Goal: Find specific page/section: Find specific page/section

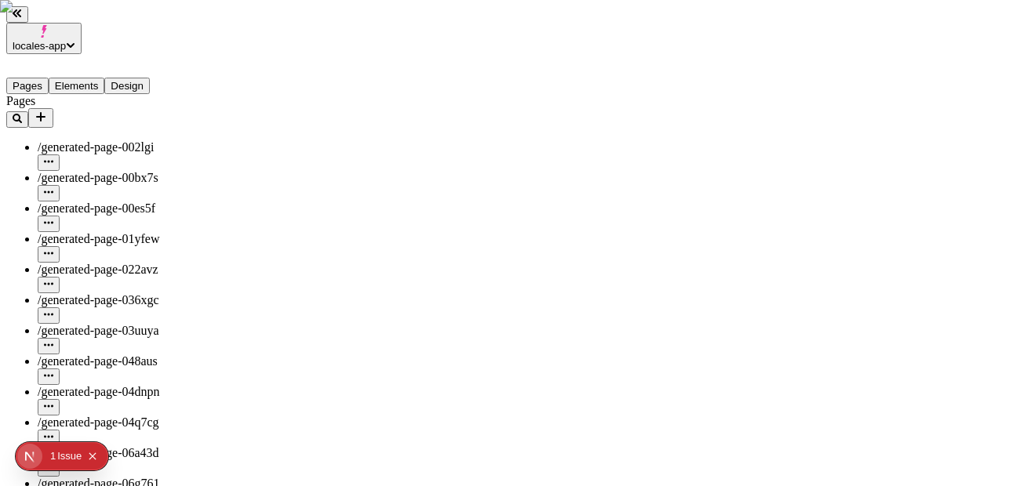
scroll to position [1608, 0]
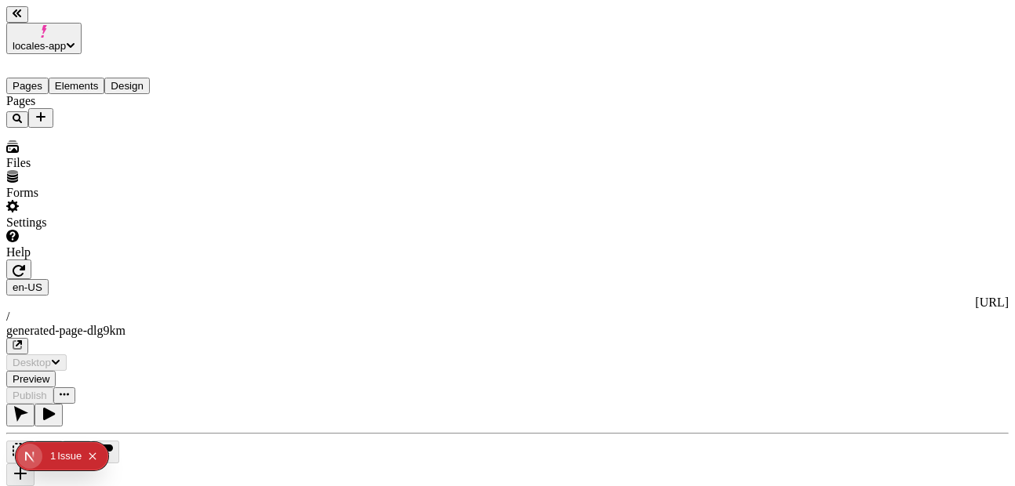
type input "/generated-page-dlg9km"
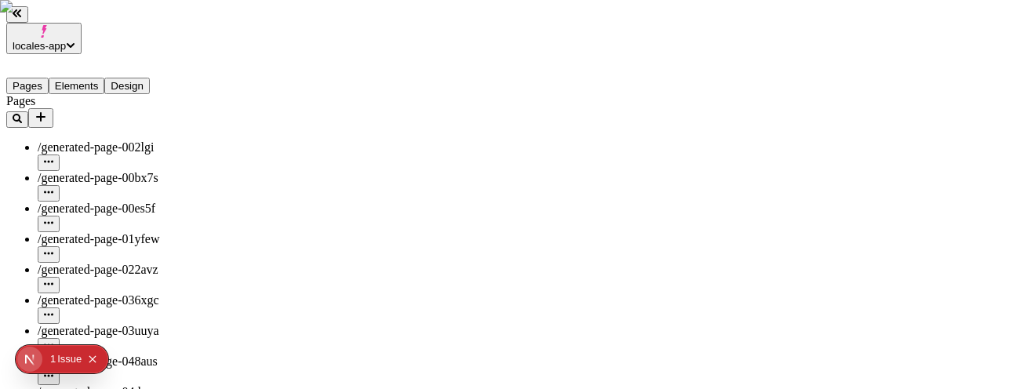
scroll to position [621, 0]
click at [85, 78] on button "Elements" at bounding box center [77, 86] width 56 height 16
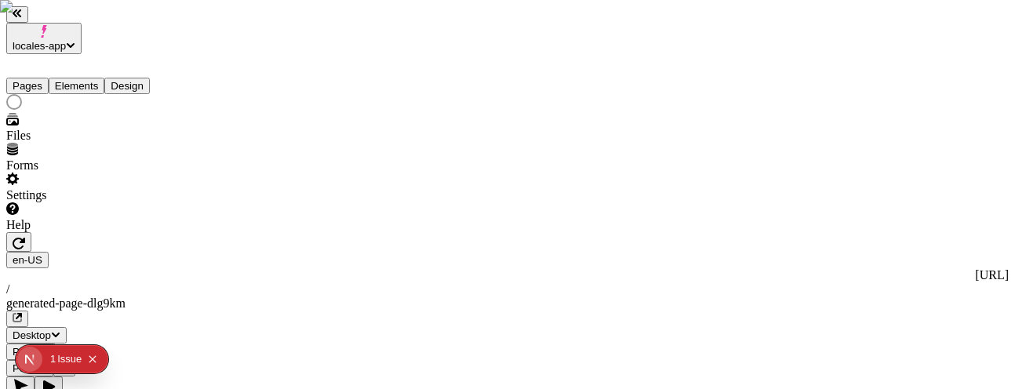
click at [42, 78] on button "Pages" at bounding box center [27, 86] width 42 height 16
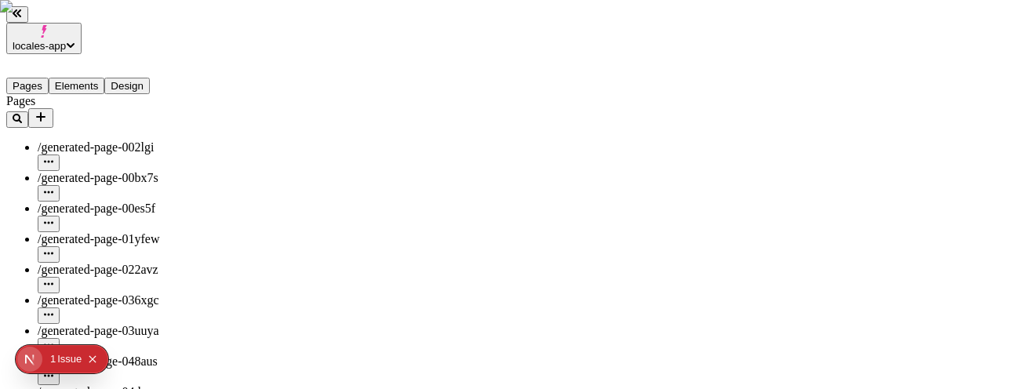
scroll to position [3452, 0]
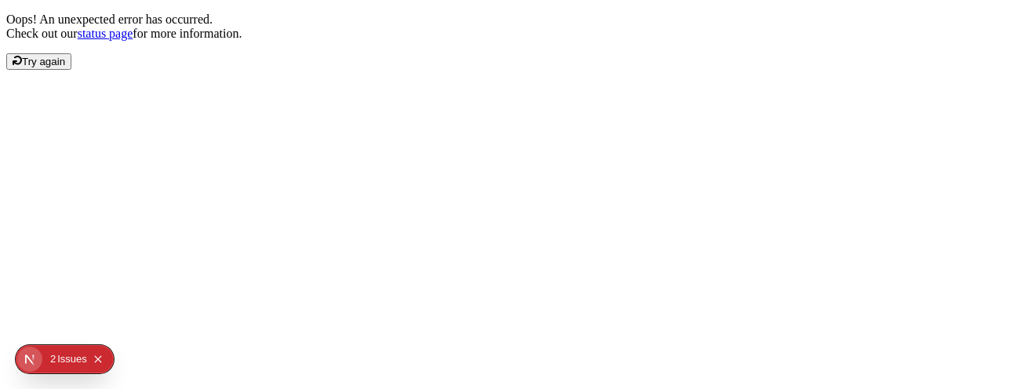
click at [65, 67] on span "Try again" at bounding box center [43, 62] width 43 height 12
click at [306, 70] on div "Oops! An unexpected error has occurred. Check out our status page for more info…" at bounding box center [507, 41] width 1002 height 57
click at [65, 67] on span "Try again" at bounding box center [39, 62] width 53 height 12
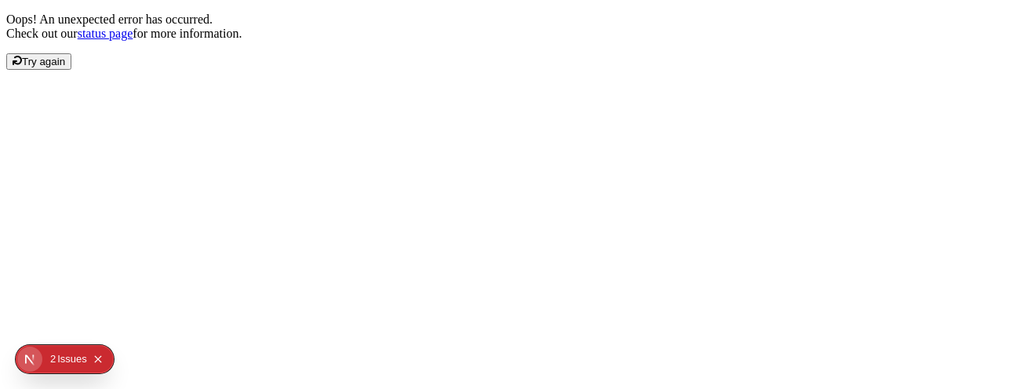
click at [65, 67] on span "Try again" at bounding box center [43, 62] width 43 height 12
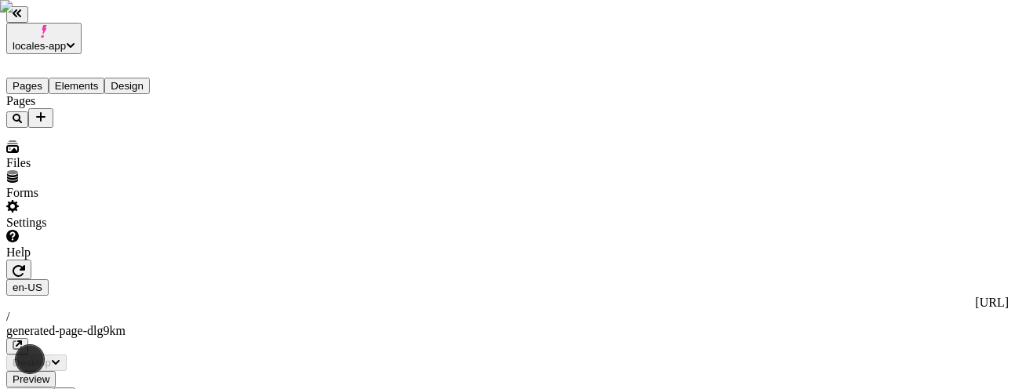
type input "/generated-page-dlg9km"
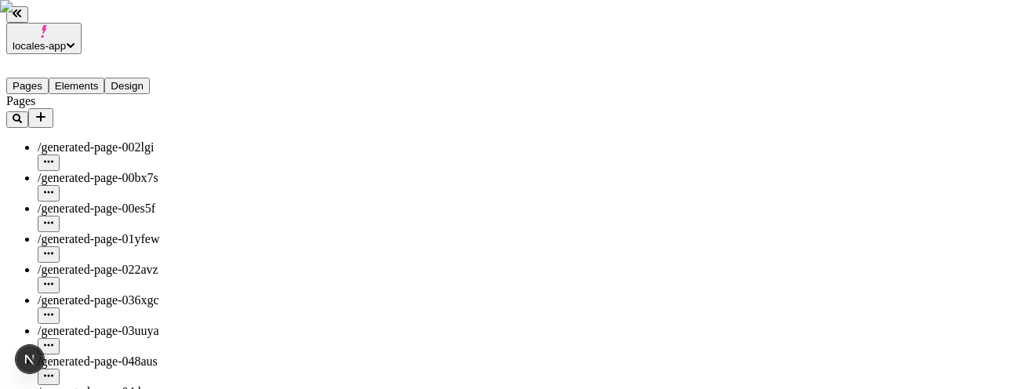
scroll to position [4846, 0]
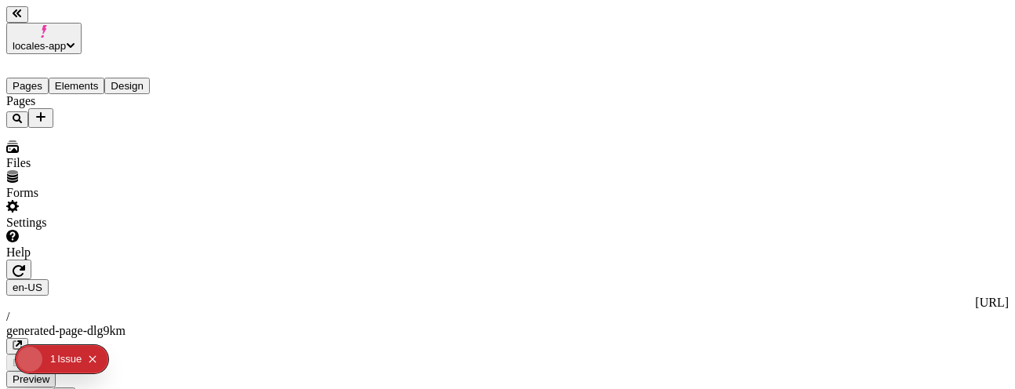
type input "/generated-page-dlg9km"
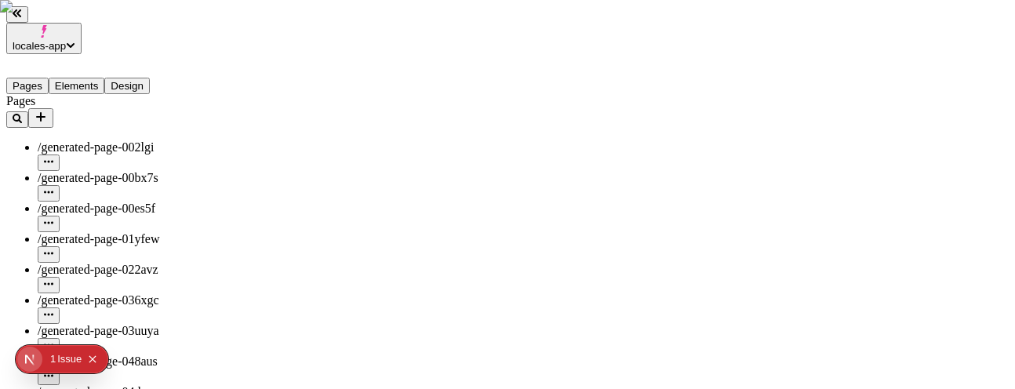
scroll to position [5833, 0]
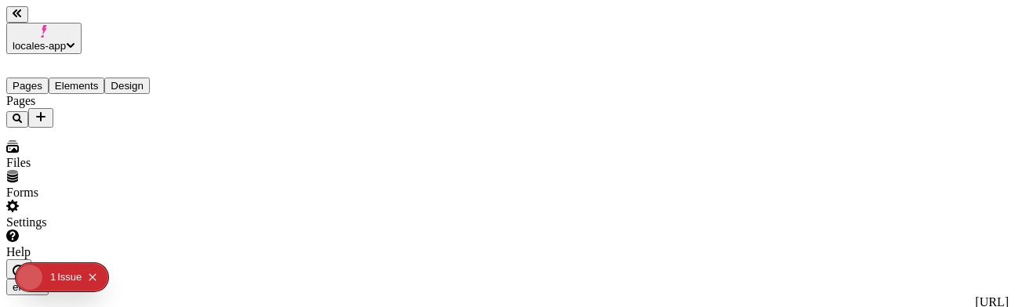
type input "/generated-page-dlg9km"
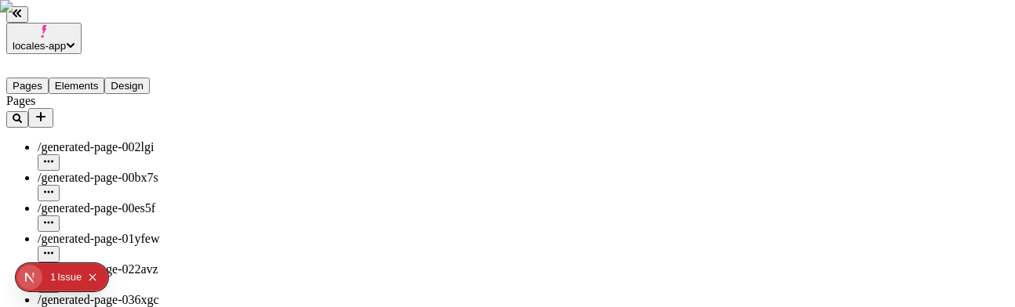
click at [105, 78] on button "Elements" at bounding box center [77, 86] width 56 height 16
click at [98, 78] on button "Elements" at bounding box center [77, 86] width 56 height 16
click at [96, 78] on button "Elements" at bounding box center [77, 86] width 56 height 16
click at [98, 78] on button "Elements" at bounding box center [77, 86] width 56 height 16
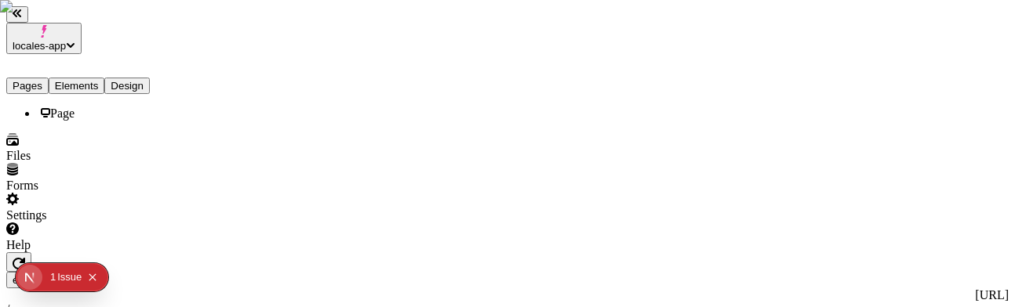
drag, startPoint x: 42, startPoint y: 56, endPoint x: 293, endPoint y: 301, distance: 351.0
click at [42, 78] on button "Pages" at bounding box center [27, 86] width 42 height 16
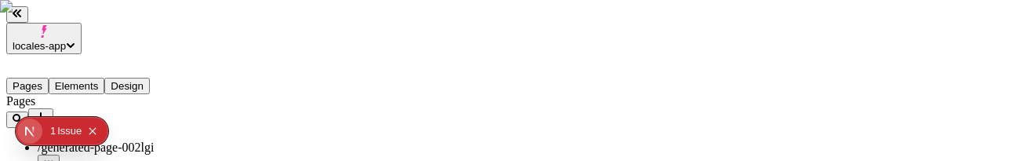
click at [28, 111] on button "button" at bounding box center [17, 119] width 22 height 16
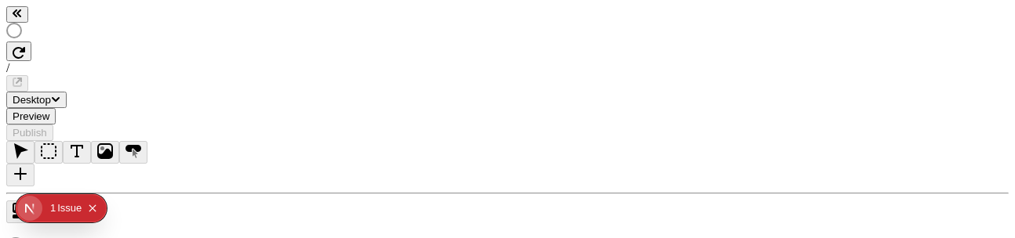
click at [90, 207] on icon "Collapse issues badge" at bounding box center [92, 208] width 9 height 9
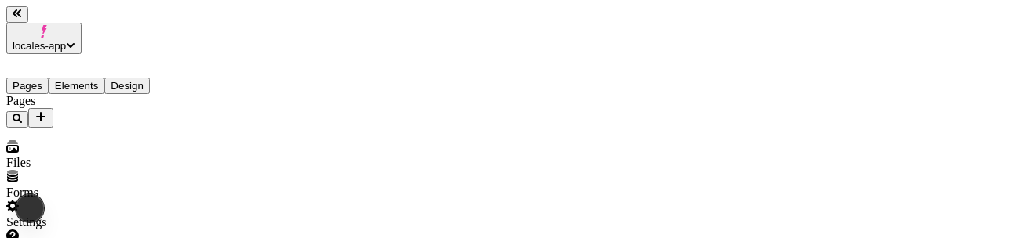
type input "/generated-page-dlg9km"
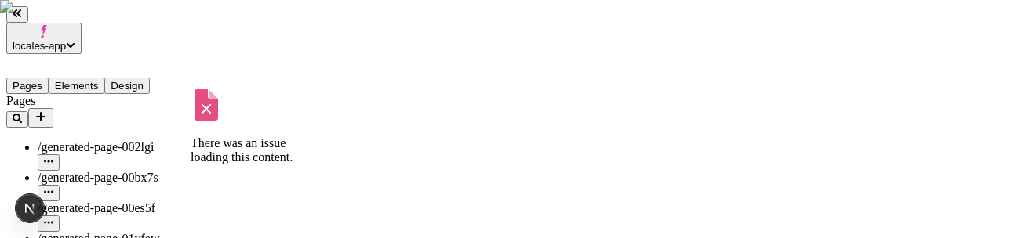
click at [99, 78] on button "Elements" at bounding box center [77, 86] width 56 height 16
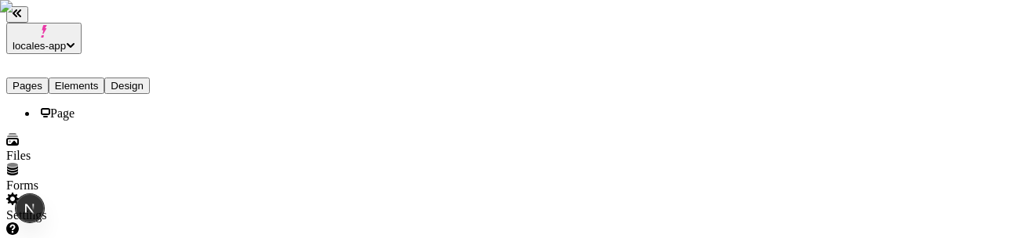
click at [37, 78] on button "Pages" at bounding box center [27, 86] width 42 height 16
